Goal: Task Accomplishment & Management: Manage account settings

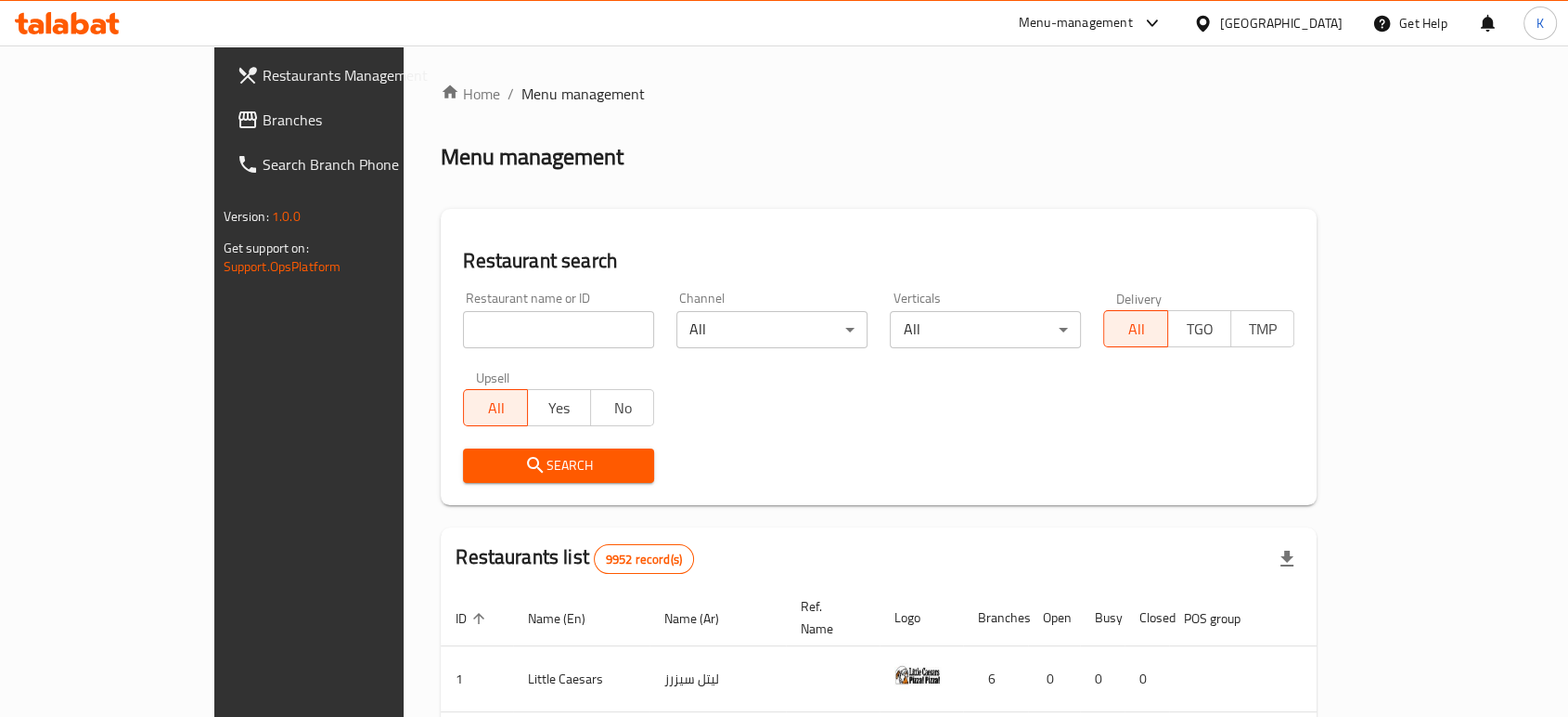
drag, startPoint x: 0, startPoint y: 0, endPoint x: 442, endPoint y: 324, distance: 548.0
click at [463, 324] on input "search" at bounding box center [559, 330] width 192 height 37
type input "snack it"
click at [478, 455] on span "Search" at bounding box center [558, 466] width 162 height 23
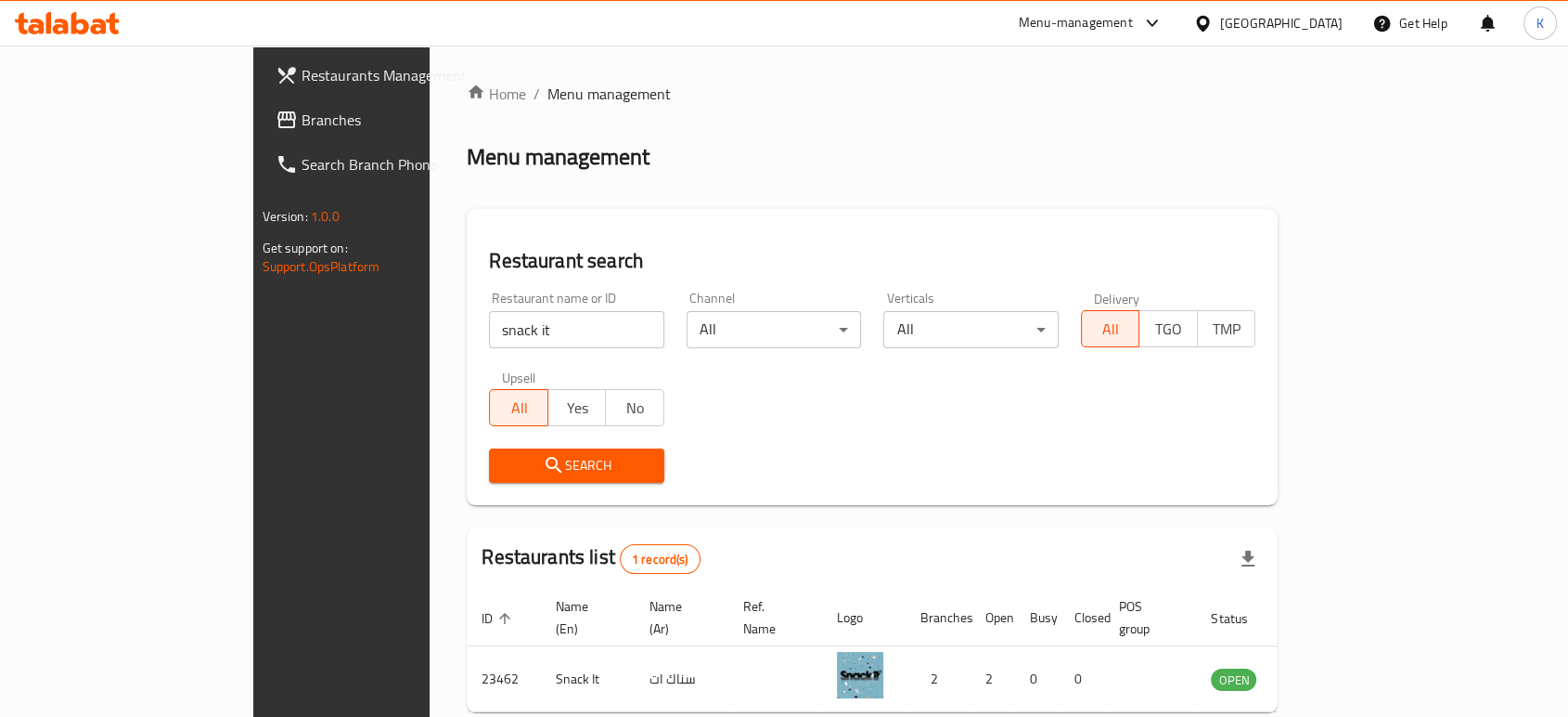
click at [504, 460] on span "Search" at bounding box center [577, 466] width 146 height 23
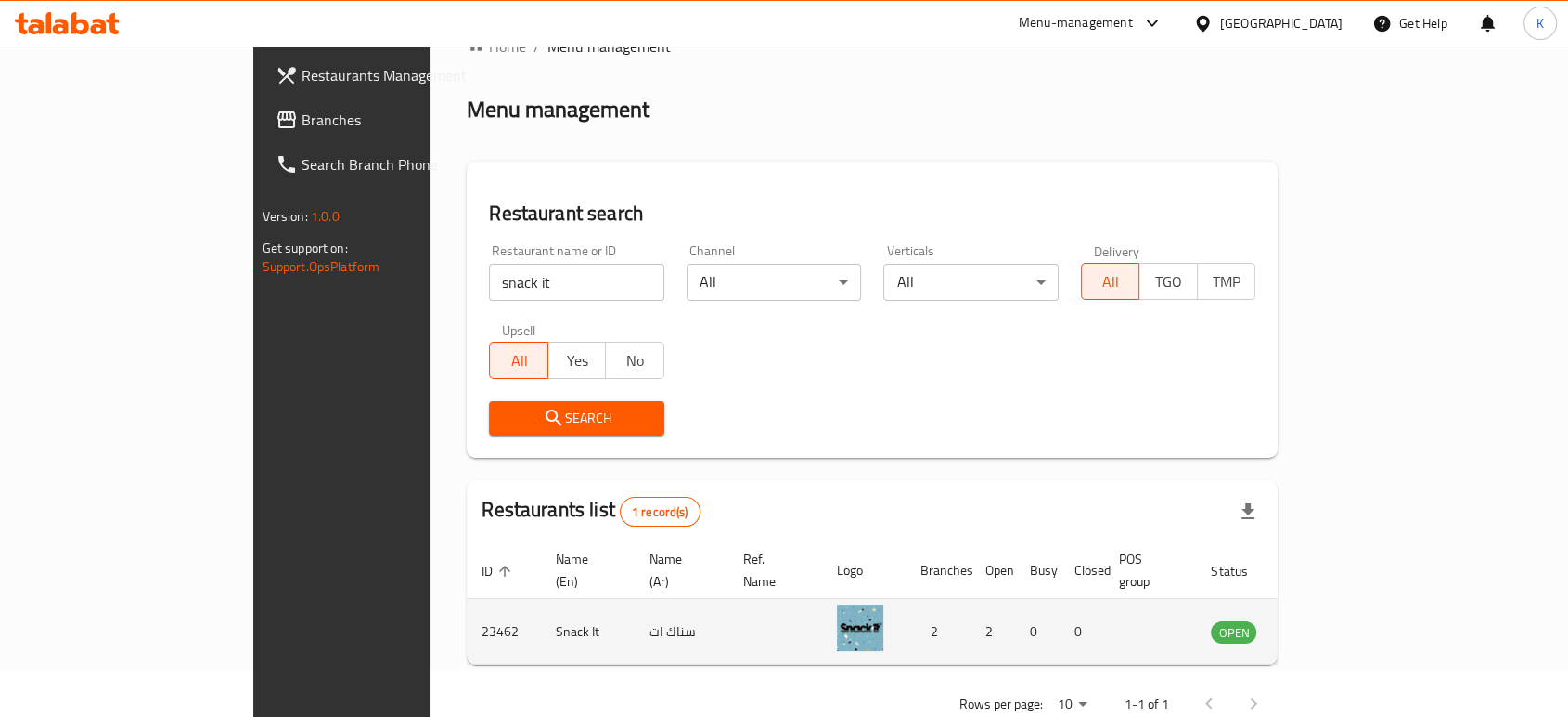
scroll to position [74, 0]
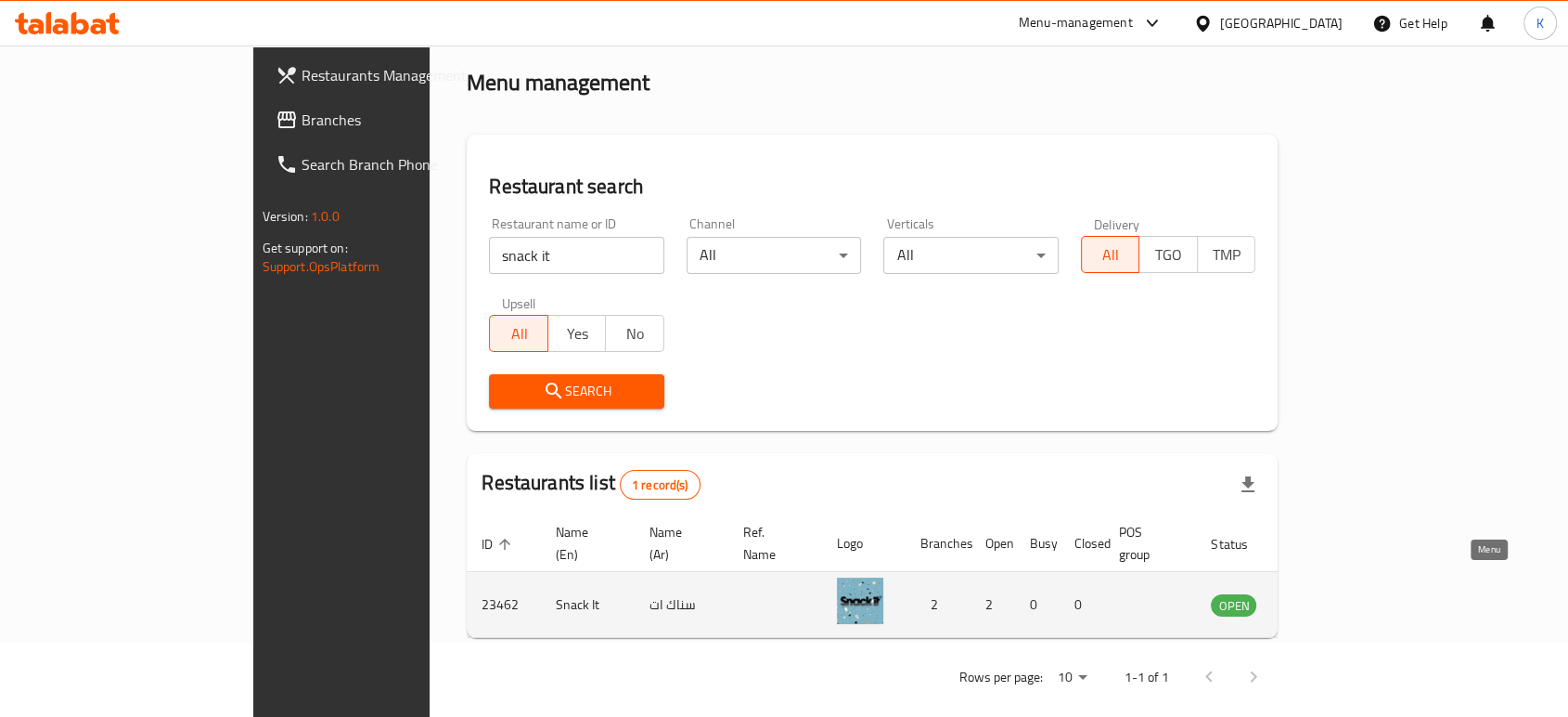
click at [1330, 597] on icon "enhanced table" at bounding box center [1319, 605] width 21 height 16
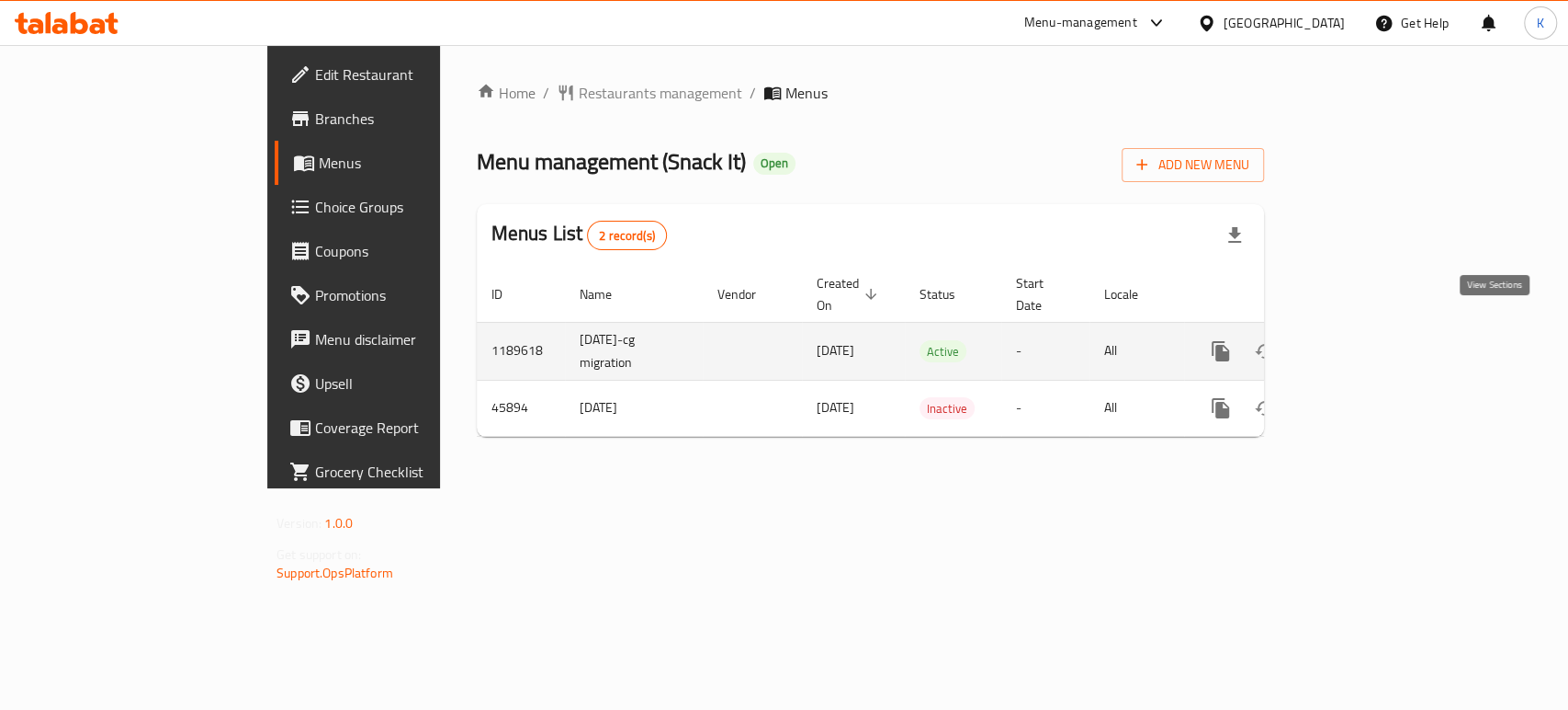
click at [1364, 340] on icon "enhanced table" at bounding box center [1353, 351] width 22 height 22
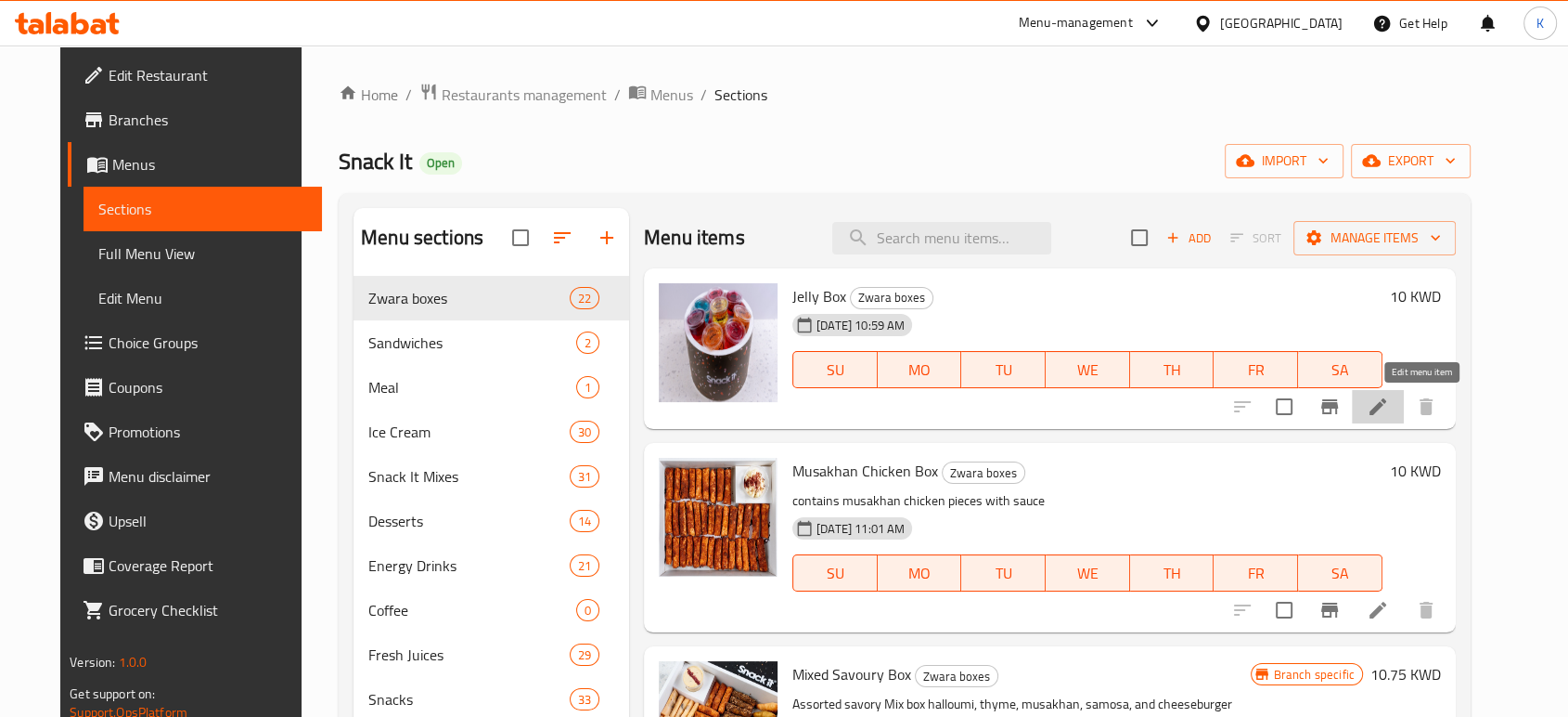
click at [1387, 402] on icon at bounding box center [1378, 407] width 17 height 17
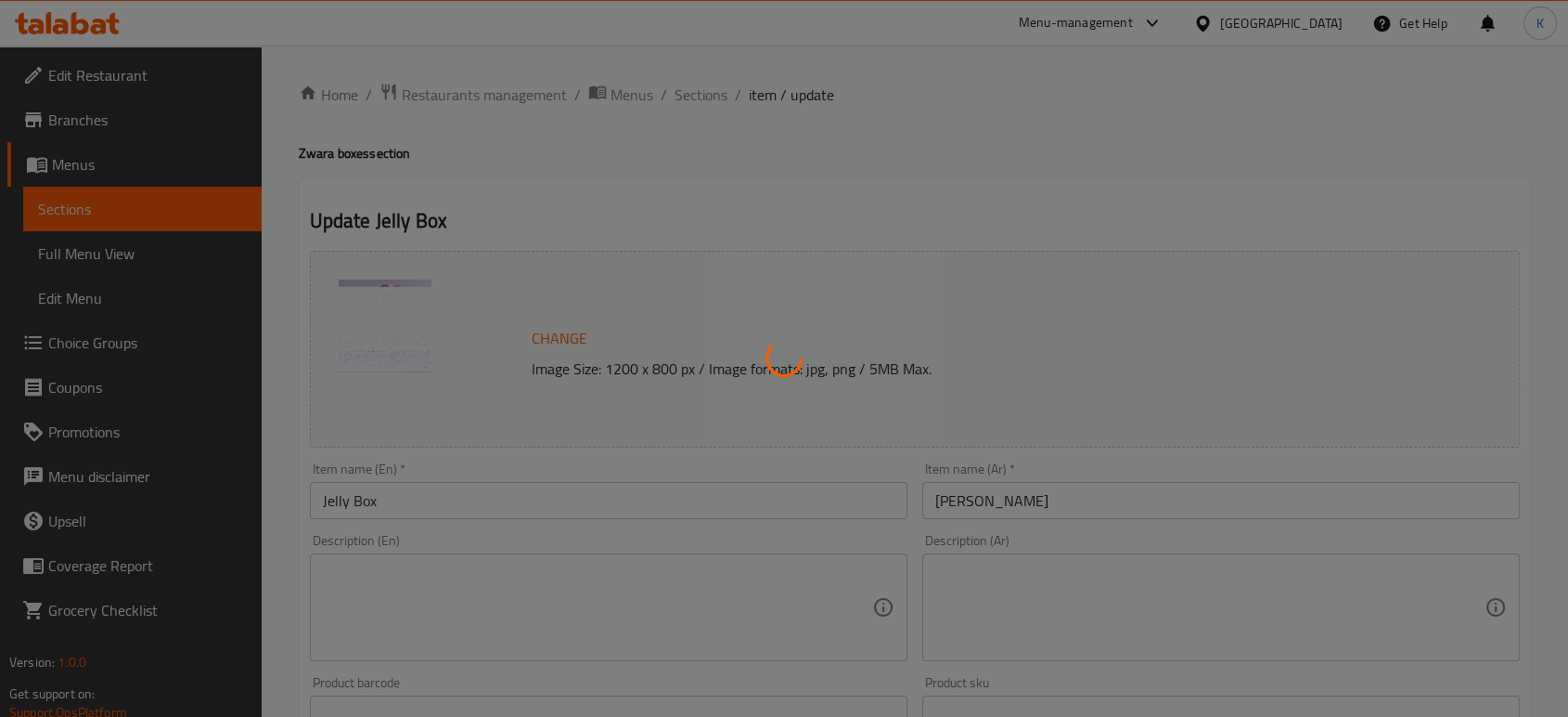
click at [608, 369] on div at bounding box center [784, 358] width 1568 height 717
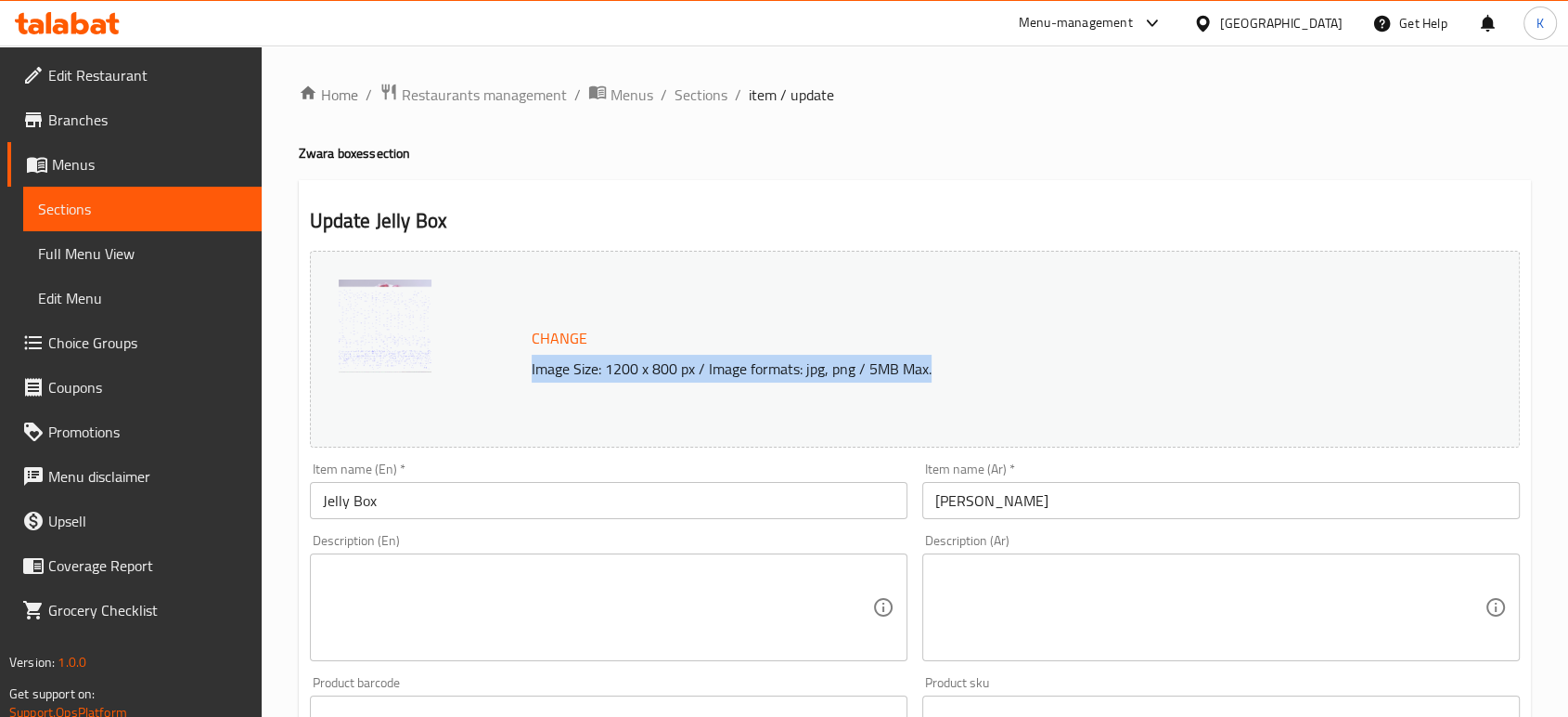
drag, startPoint x: 529, startPoint y: 371, endPoint x: 950, endPoint y: 376, distance: 421.0
click at [950, 376] on p "Image Size: 1200 x 800 px / Image formats: jpg, png / 5MB Max." at bounding box center [956, 368] width 864 height 22
copy p "Image Size: 1200 x 800 px / Image formats: jpg, png / 5MB Max."
